Goal: Obtain resource: Obtain resource

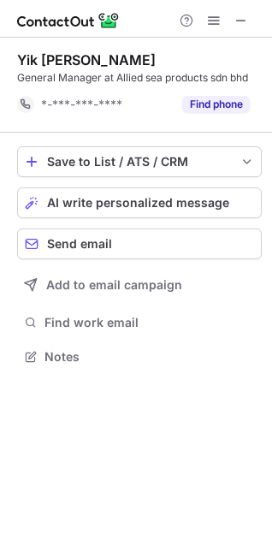
scroll to position [345, 272]
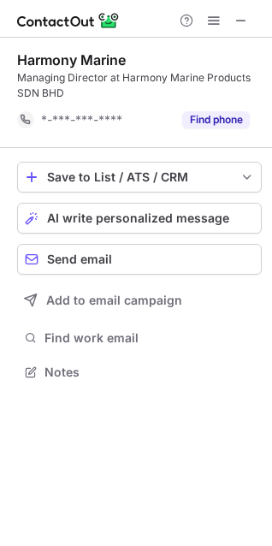
scroll to position [361, 272]
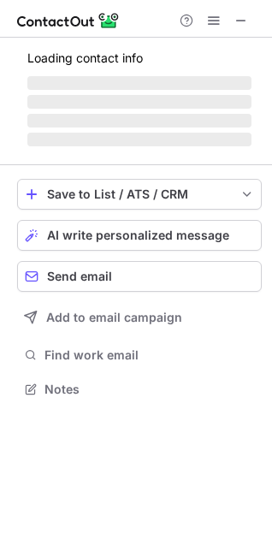
scroll to position [373, 272]
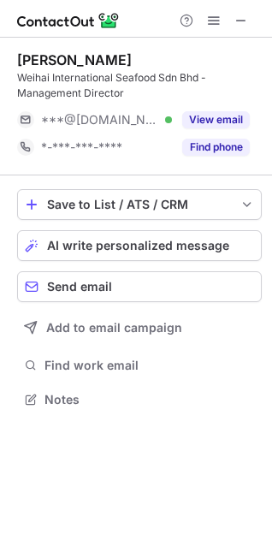
scroll to position [388, 272]
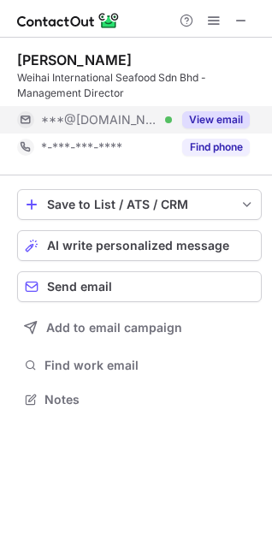
click at [183, 115] on button "View email" at bounding box center [216, 119] width 68 height 17
click at [172, 117] on div "***@gmail.com Verified" at bounding box center [106, 119] width 131 height 15
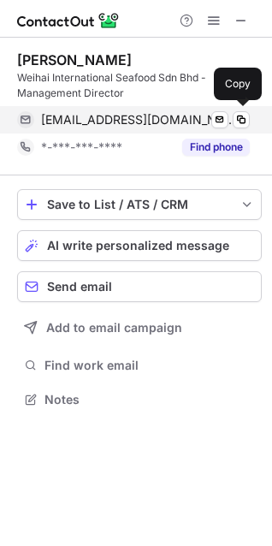
click at [240, 117] on span at bounding box center [242, 120] width 14 height 14
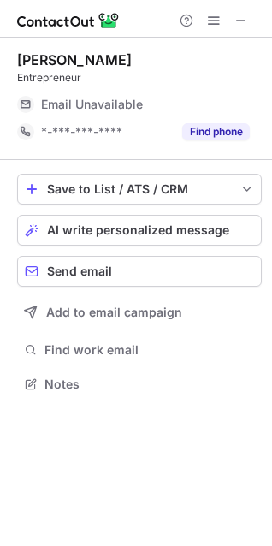
scroll to position [373, 272]
